Goal: Information Seeking & Learning: Check status

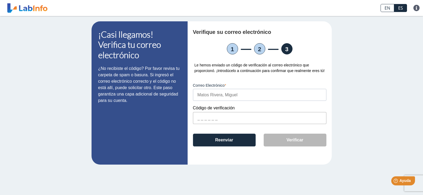
paste input "2F9D7B"
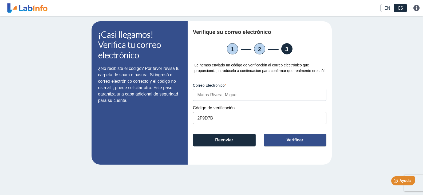
type input "2F9D7B"
click at [298, 141] on font "Verificar" at bounding box center [295, 140] width 17 height 5
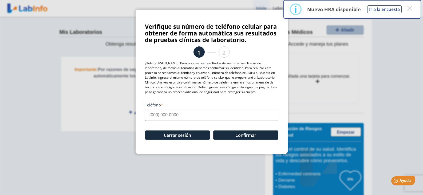
click at [192, 114] on input "Teléfono" at bounding box center [212, 115] width 134 height 12
type input "[PHONE_NUMBER]"
click at [243, 136] on font "Confirmar" at bounding box center [246, 135] width 21 height 6
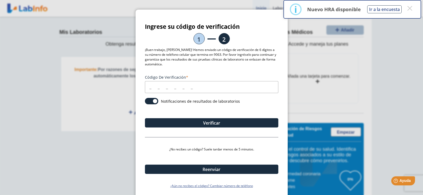
click at [211, 88] on input "Código de verificación" at bounding box center [212, 87] width 134 height 12
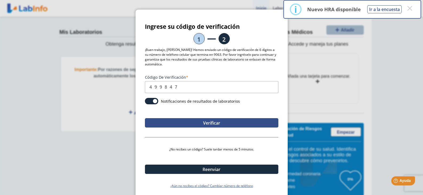
type input "499847"
click at [210, 123] on font "Verificar" at bounding box center [211, 123] width 17 height 6
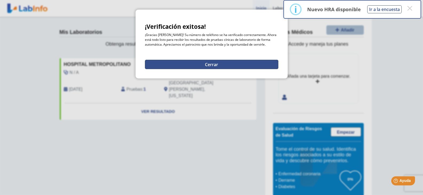
click at [216, 65] on font "Cerrar" at bounding box center [211, 65] width 13 height 6
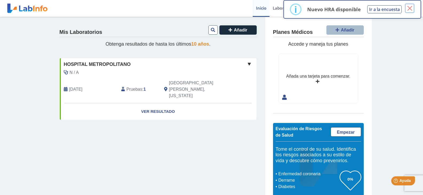
click at [411, 8] on font "×" at bounding box center [410, 8] width 7 height 13
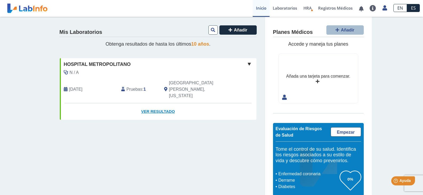
click at [149, 109] on font "Ver resultado" at bounding box center [158, 111] width 34 height 5
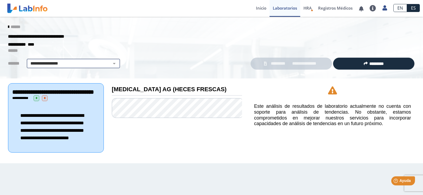
click at [113, 64] on select "**********" at bounding box center [73, 63] width 90 height 6
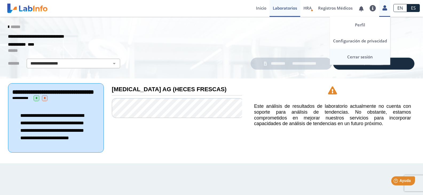
click at [361, 57] on font "Cerrar sesión" at bounding box center [361, 56] width 26 height 5
